Goal: Information Seeking & Learning: Learn about a topic

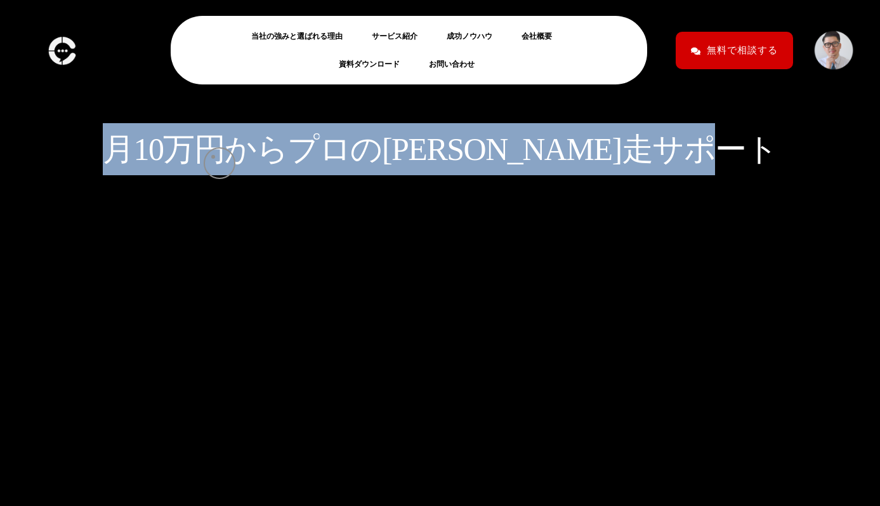
drag, startPoint x: 213, startPoint y: 157, endPoint x: 692, endPoint y: 154, distance: 479.1
click at [691, 154] on div "月 1 0 万 円 か ら プ ロ の 伴 走 サ ポ ー ト" at bounding box center [440, 101] width 723 height 202
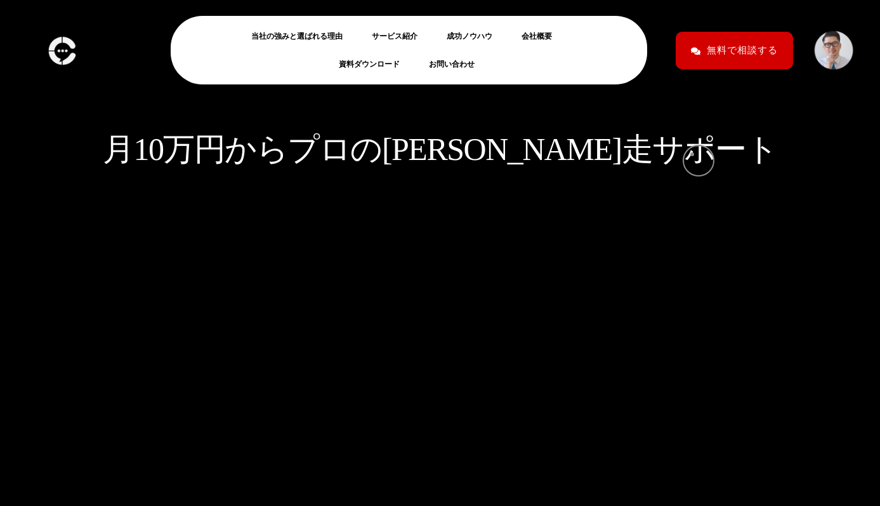
click at [692, 154] on div "月 1 0 万 円 か ら プ ロ の 伴 走 サ ポ ー ト" at bounding box center [440, 101] width 723 height 202
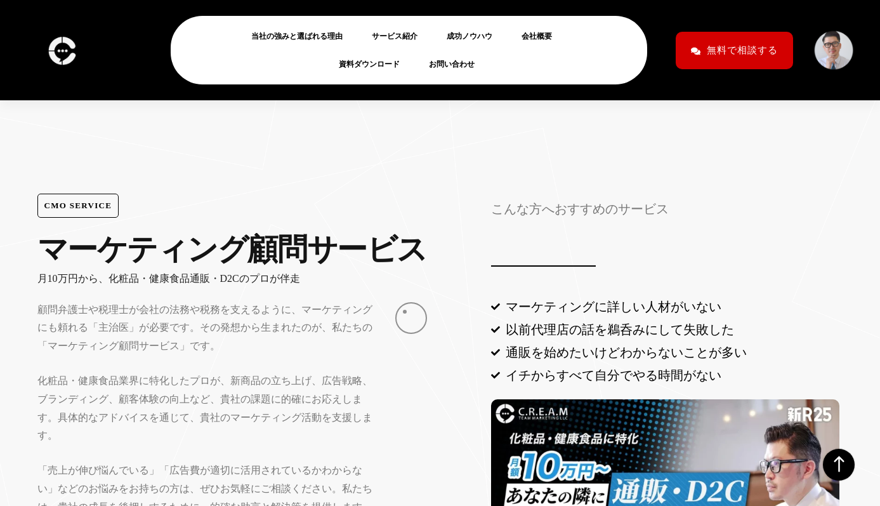
scroll to position [716, 0]
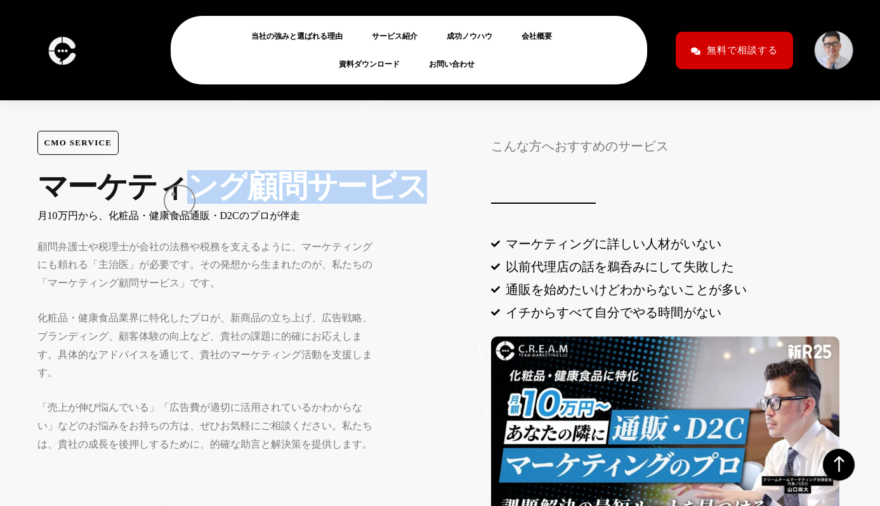
drag, startPoint x: 173, startPoint y: 194, endPoint x: 443, endPoint y: 218, distance: 270.7
click at [443, 204] on div "マ ー ケ テ ィ ン グ 顧 問 サ ー ビ ス" at bounding box center [256, 187] width 438 height 34
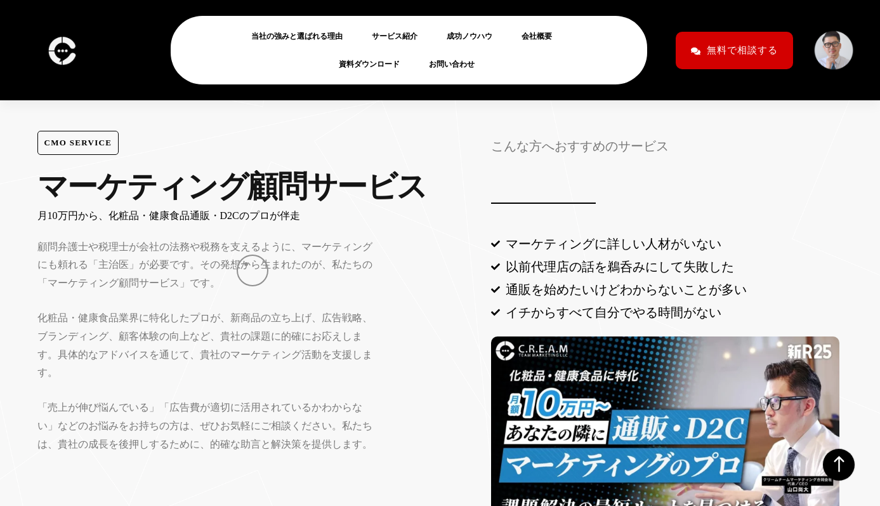
click at [208, 260] on p "顧問弁護士や税理士が会社の法務や税務を支えるように、マーケティングにも頼れる「主治医」が必要です。その発想から生まれたのが、私たちの「マーケティング顧問サービ…" at bounding box center [208, 265] width 343 height 55
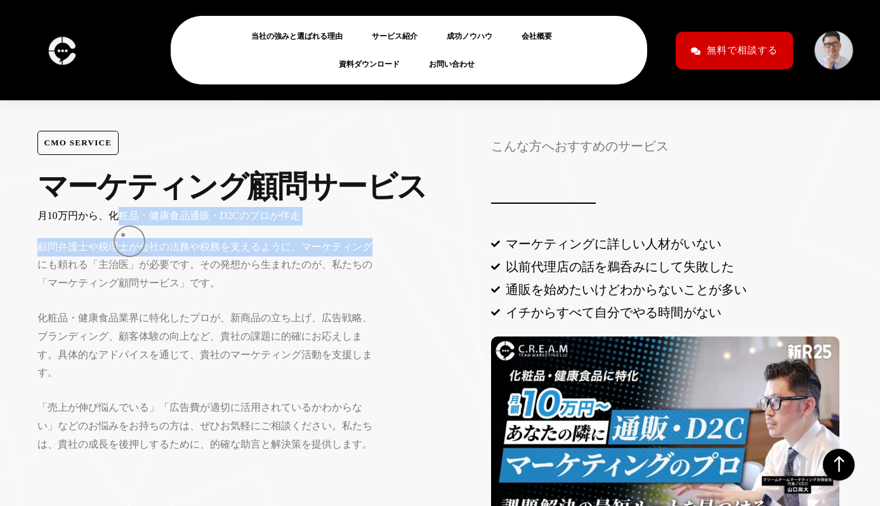
drag, startPoint x: 123, startPoint y: 235, endPoint x: 475, endPoint y: 263, distance: 353.3
click at [475, 263] on div "CMO SERVICE マ ー ケ テ ィ ン グ 顧 問 サ ー ビ ス 月10万円から、化粧品・健康食品通販・D2Cのプロが伴走 顧問弁護士や税理士が会社…" at bounding box center [256, 357] width 450 height 467
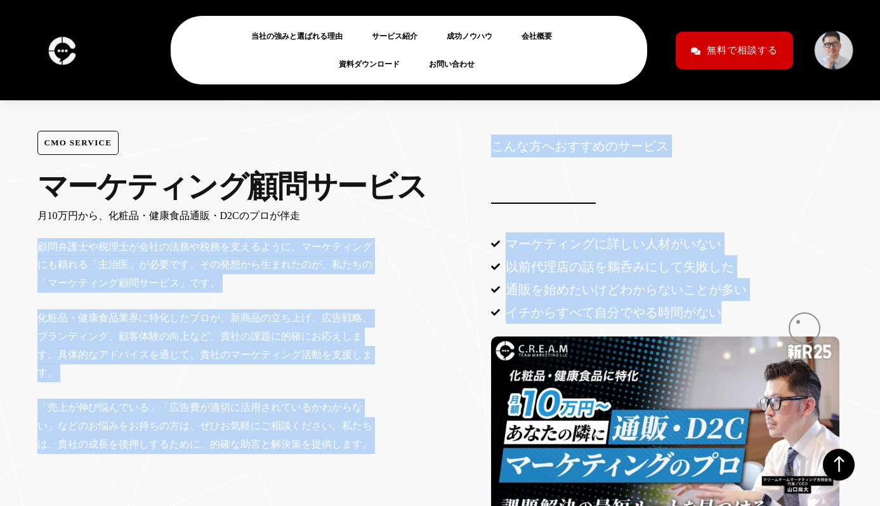
drag, startPoint x: 477, startPoint y: 246, endPoint x: 798, endPoint y: 322, distance: 330.0
click at [798, 322] on div "CMO SERVICE マ ー ケ テ ィ ン グ 顧 問 サ ー ビ ス 月10万円から、化粧品・健康食品通販・D2Cのプロが伴走 顧問弁護士や税理士が会社…" at bounding box center [440, 357] width 819 height 467
click at [798, 322] on li "イチからすべて自分でやる時間がない" at bounding box center [665, 312] width 348 height 23
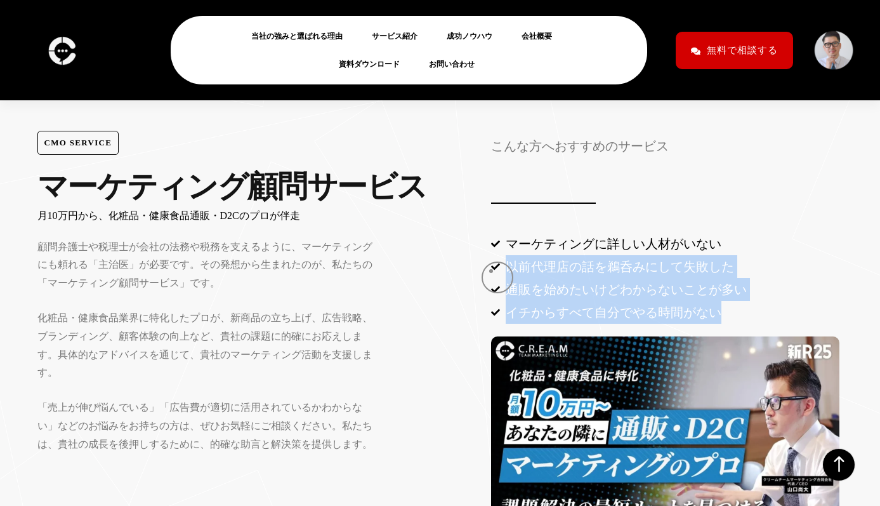
drag, startPoint x: 491, startPoint y: 271, endPoint x: 782, endPoint y: 318, distance: 295.0
click at [782, 318] on div "こんな方へおすすめのサービス マーケティングに詳しい人材がいない 以前代理店の話を鵜呑みにして失敗した 通販を始めたいけどわからないことが多い イチからすべて…" at bounding box center [665, 357] width 369 height 467
click at [782, 318] on li "イチからすべて自分でやる時間がない" at bounding box center [665, 312] width 348 height 23
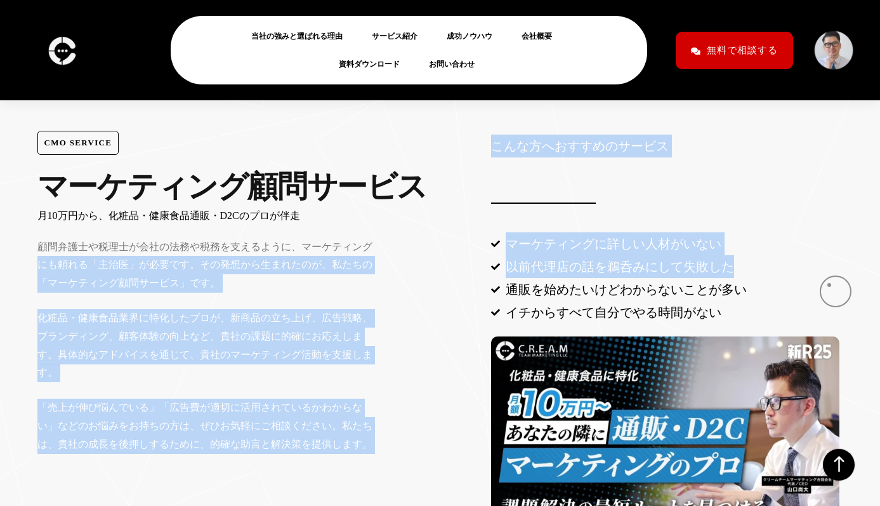
drag, startPoint x: 607, startPoint y: 256, endPoint x: 845, endPoint y: 288, distance: 240.1
click at [845, 288] on div "CMO SERVICE マ ー ケ テ ィ ン グ 顧 問 サ ー ビ ス 月10万円から、化粧品・健康食品通販・D2Cのプロが伴走 顧問弁護士や税理士が会社…" at bounding box center [440, 357] width 819 height 467
click at [845, 288] on div "こんな方へおすすめのサービス マーケティングに詳しい人材がいない 以前代理店の話を鵜呑みにして失敗した 通販を始めたいけどわからないことが多い イチからすべて…" at bounding box center [665, 357] width 369 height 467
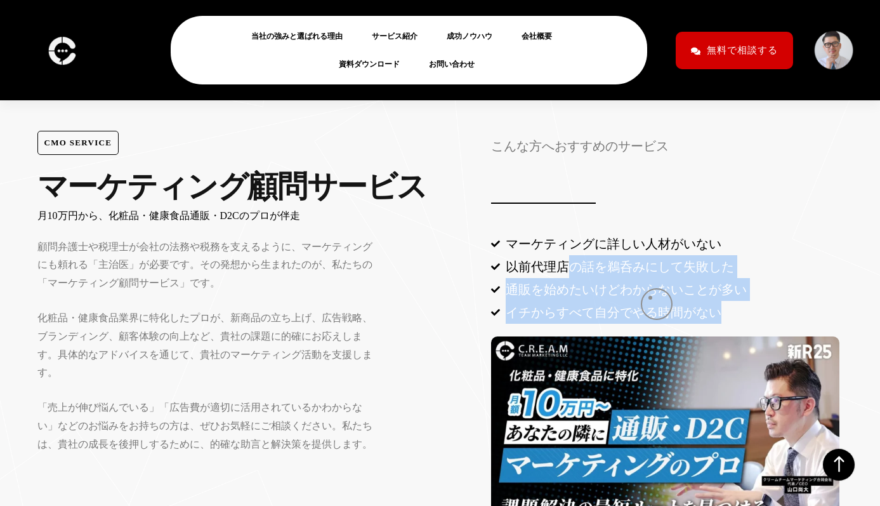
drag, startPoint x: 565, startPoint y: 286, endPoint x: 735, endPoint y: 317, distance: 172.9
click at [735, 317] on ul "マーケティングに詳しい人材がいない 以前代理店の話を鵜呑みにして失敗した 通販を始めたいけどわからないことが多い イチからすべて自分でやる時間がない" at bounding box center [665, 277] width 348 height 91
click at [735, 317] on li "イチからすべて自分でやる時間がない" at bounding box center [665, 312] width 348 height 23
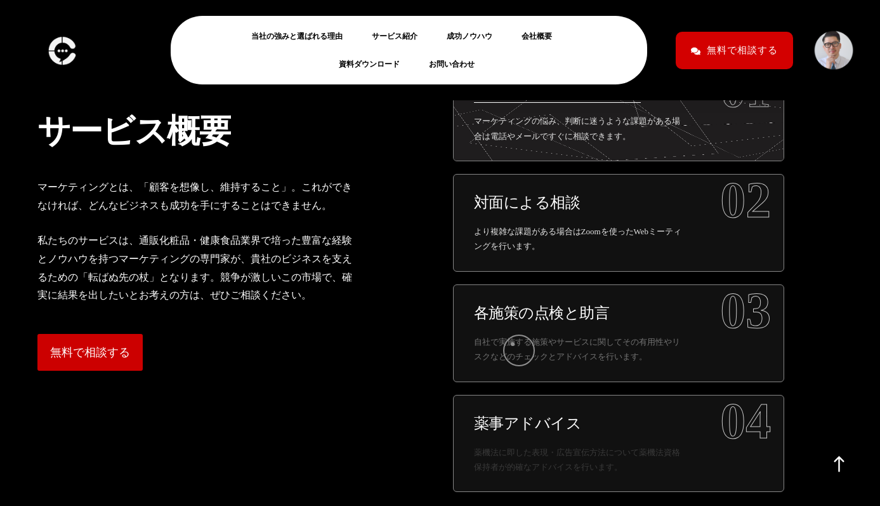
scroll to position [1419, 0]
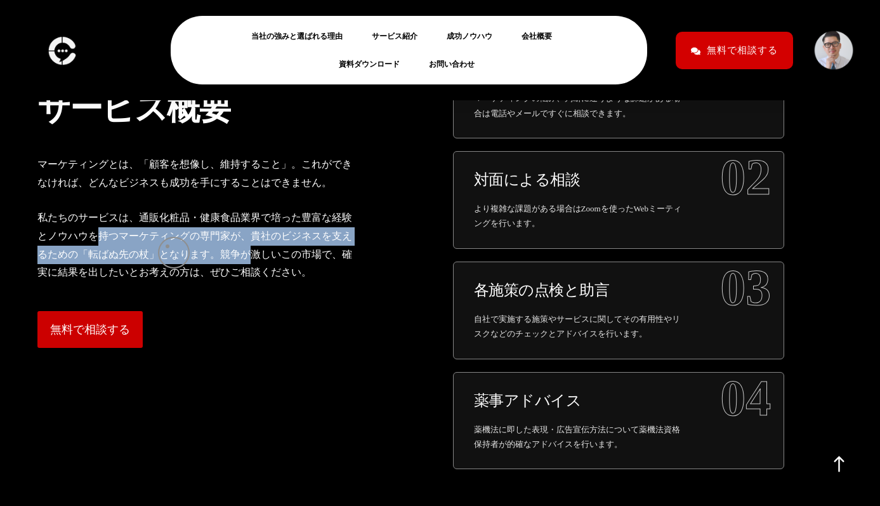
drag, startPoint x: 101, startPoint y: 240, endPoint x: 255, endPoint y: 274, distance: 157.9
click at [255, 274] on p "私たちのサービスは、通販化粧品・健康食品業界で培った豊富な経験とノウハウを持つマーケティングの専門家が、貴社のビジネスを支えるための「転ばぬ先の杖」となります…" at bounding box center [199, 245] width 324 height 73
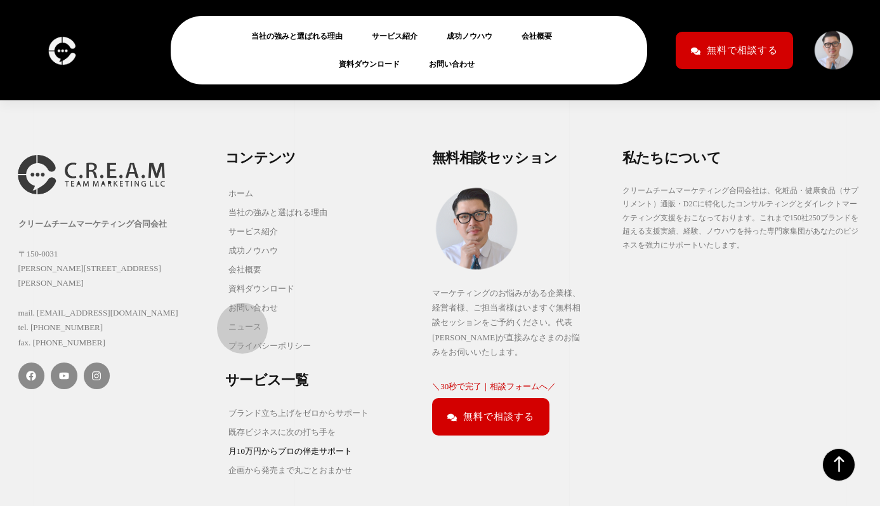
scroll to position [5457, 0]
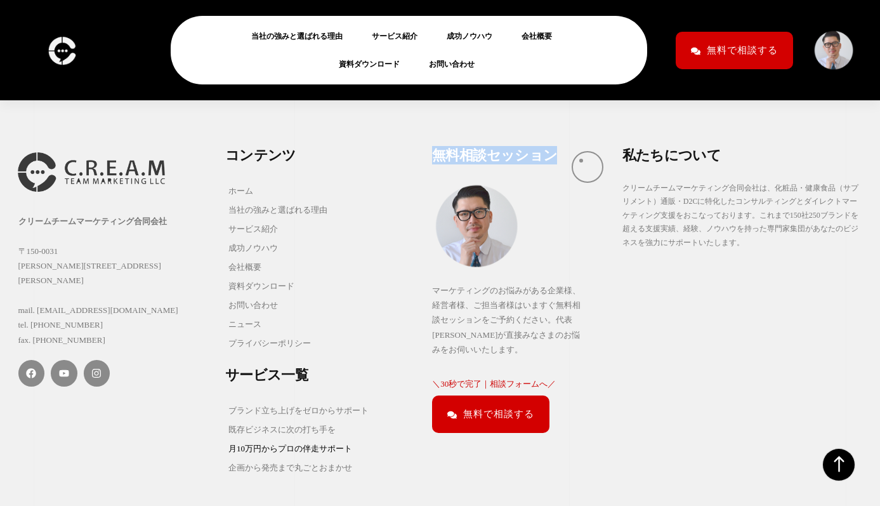
drag, startPoint x: 433, startPoint y: 158, endPoint x: 595, endPoint y: 161, distance: 161.8
click at [594, 161] on h2 "無 料 相 談 セ ッ シ ョ ン" at bounding box center [521, 157] width 178 height 23
click at [595, 161] on h2 "無 料 相 談 セ ッ シ ョ ン" at bounding box center [521, 157] width 178 height 23
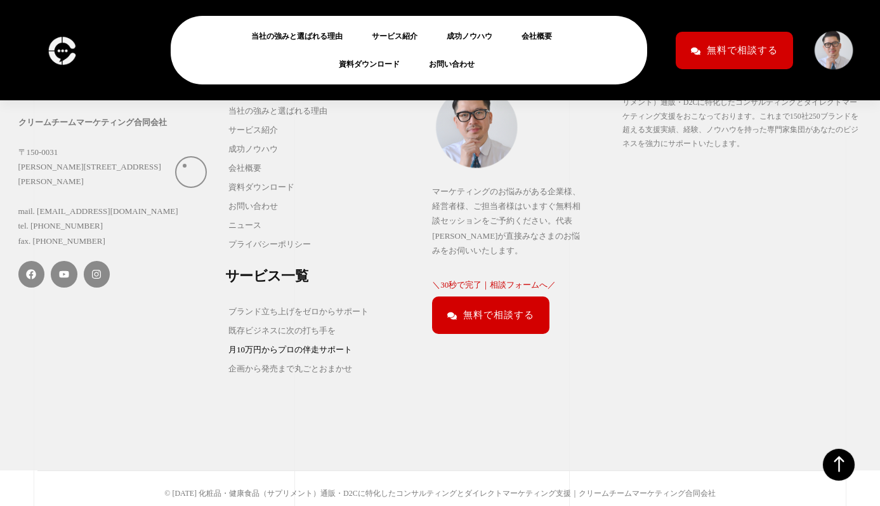
scroll to position [5574, 0]
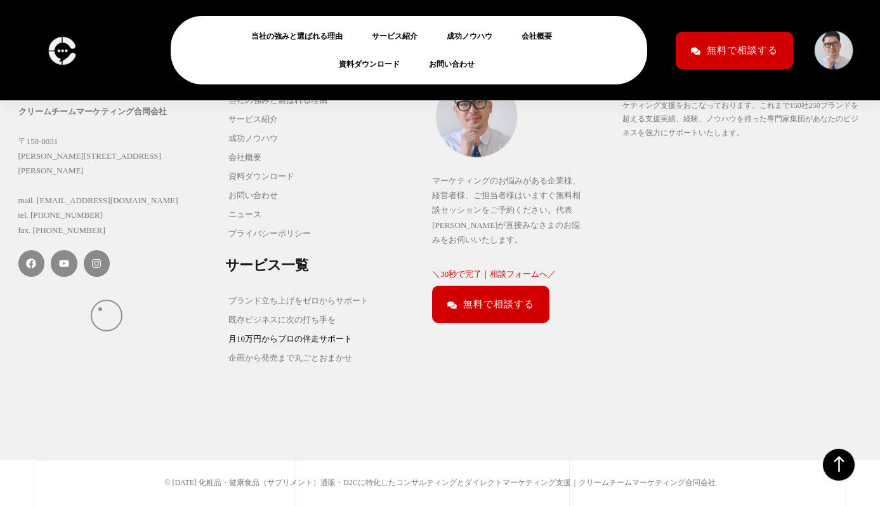
click at [100, 308] on div "クリームチームマーケティング合同会社 [STREET_ADDRESS][PERSON_NAME][PERSON_NAME] mail. [EMAIL_ADDR…" at bounding box center [115, 202] width 207 height 344
